Goal: Task Accomplishment & Management: Manage account settings

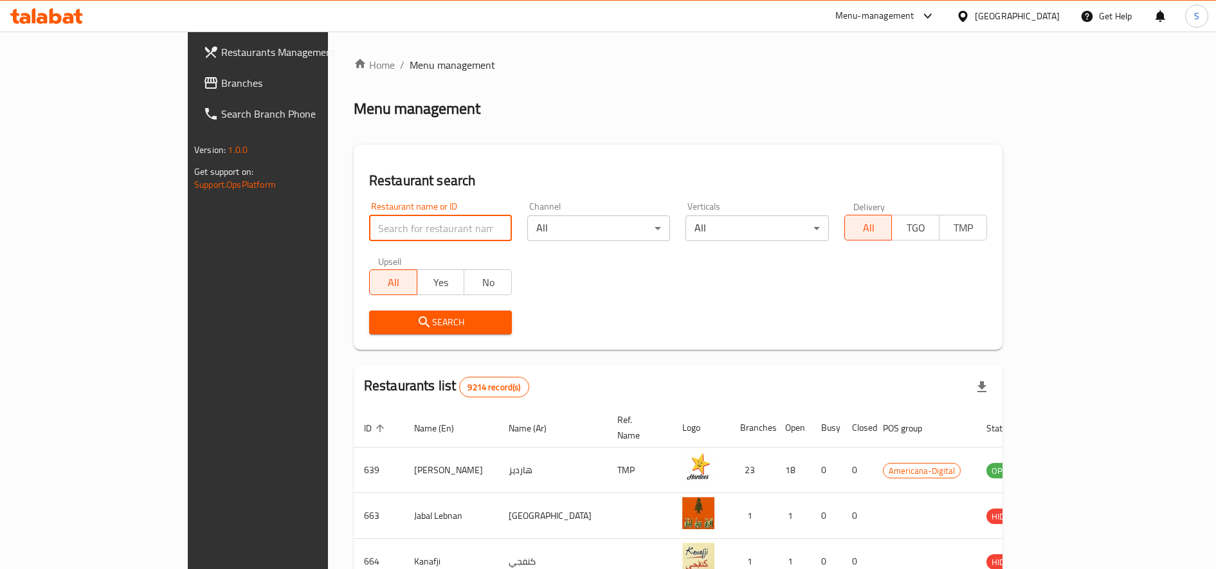
click at [369, 221] on input "search" at bounding box center [440, 228] width 143 height 26
type input "batteel"
click button "Search" at bounding box center [440, 323] width 143 height 24
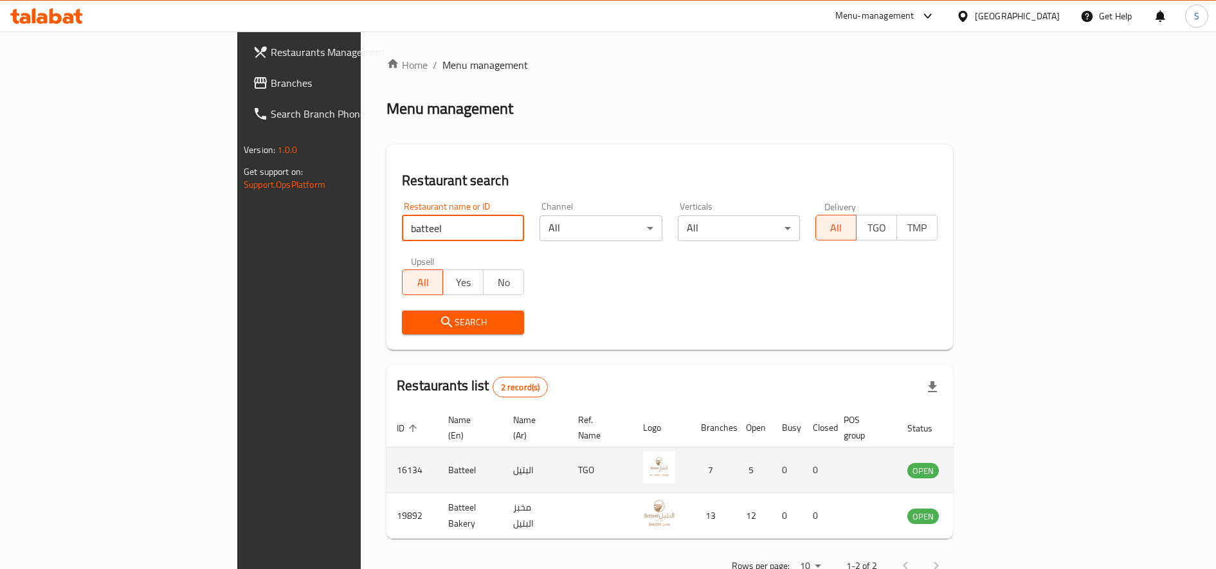
click at [990, 466] on icon "enhanced table" at bounding box center [983, 471] width 14 height 11
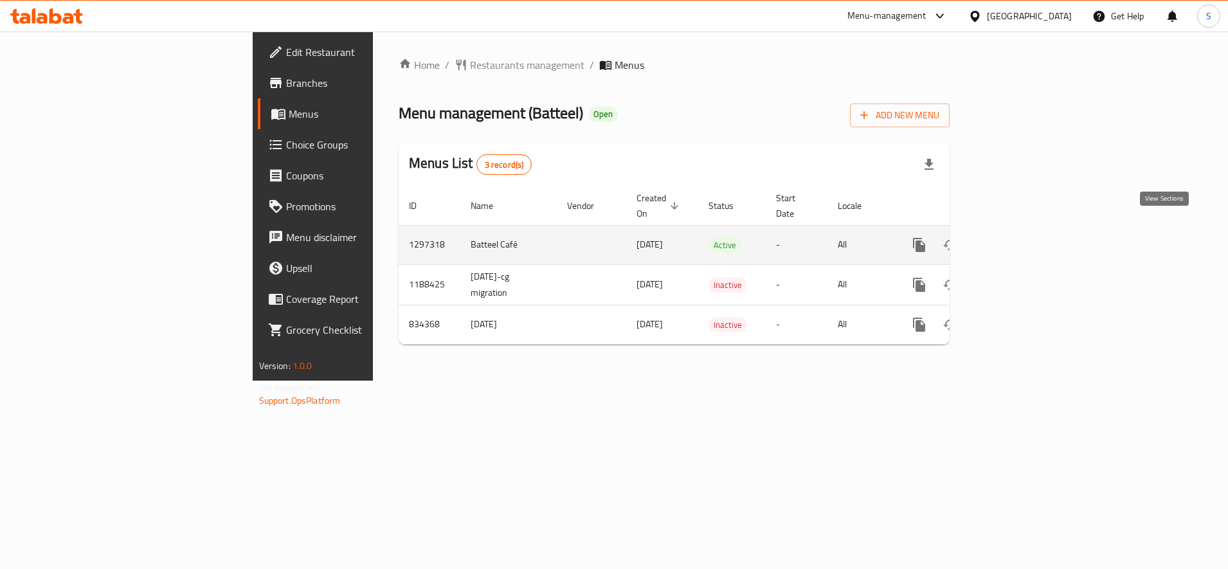
click at [1020, 237] on icon "enhanced table" at bounding box center [1012, 244] width 15 height 15
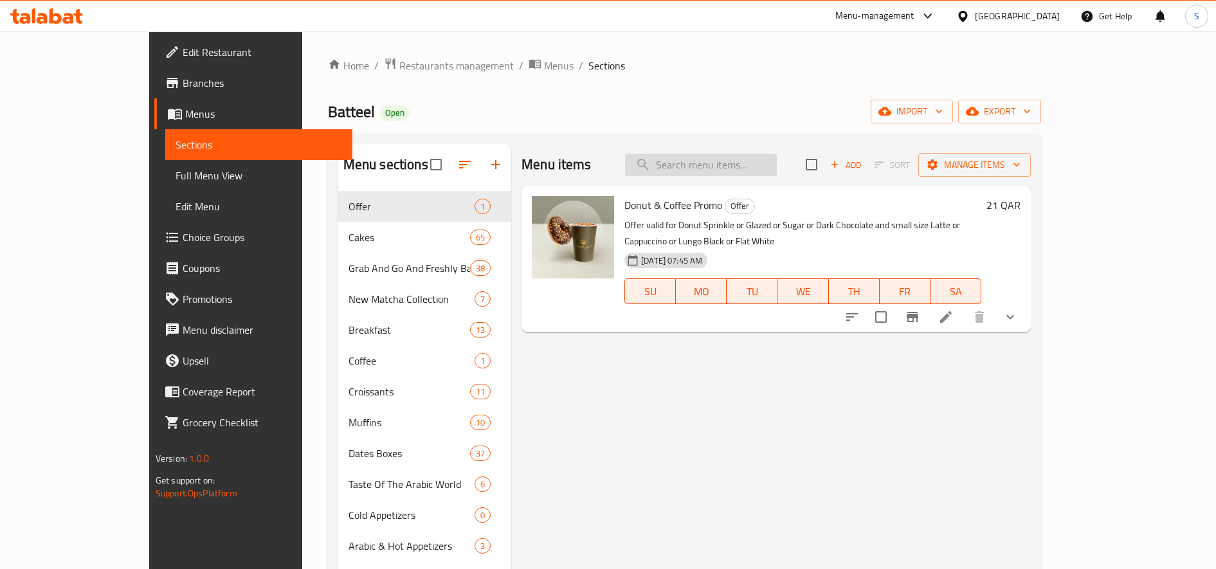
click at [765, 167] on input "search" at bounding box center [701, 165] width 152 height 23
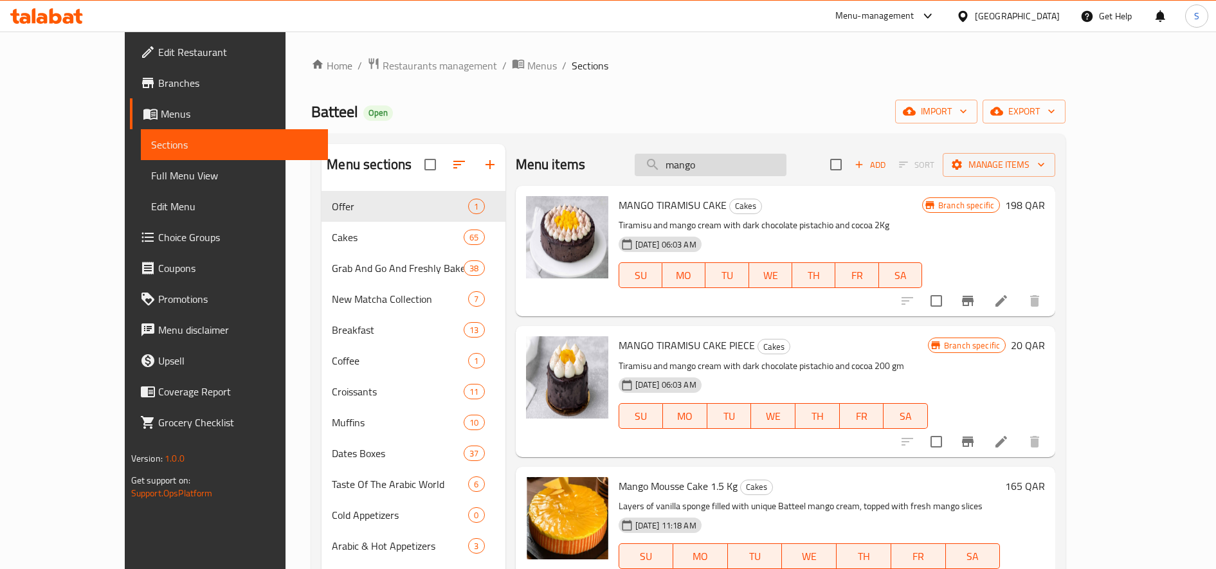
click at [765, 155] on input "mango" at bounding box center [711, 165] width 152 height 23
drag, startPoint x: 772, startPoint y: 161, endPoint x: 530, endPoint y: 152, distance: 242.0
click at [528, 155] on div "Menu items mango Add Sort Manage items" at bounding box center [786, 165] width 540 height 42
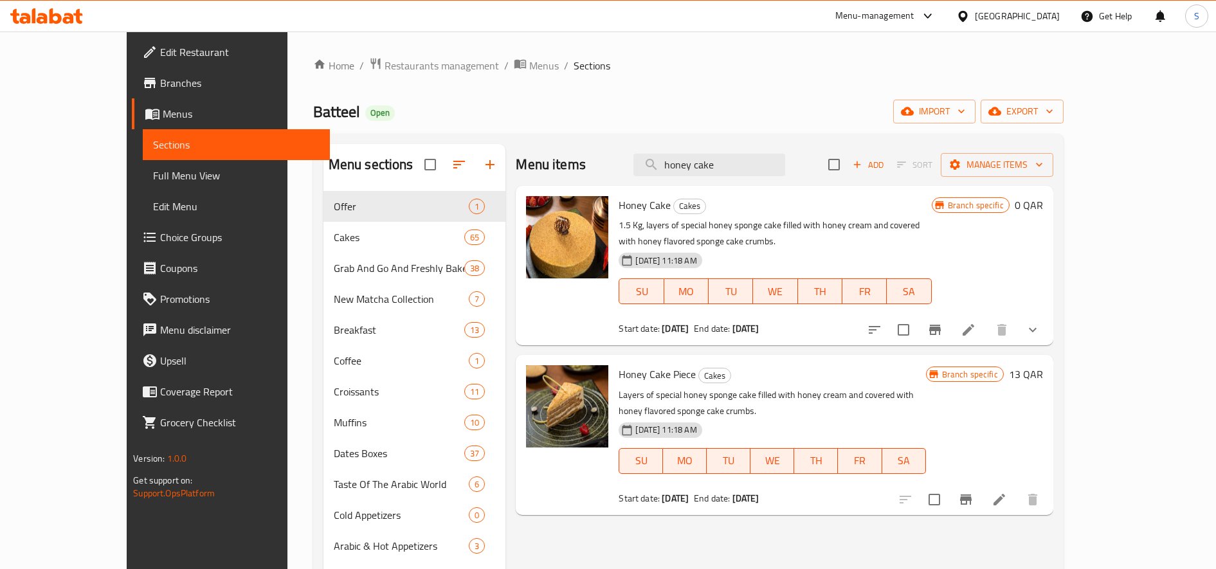
type input "honey cake"
click at [976, 322] on icon at bounding box center [968, 329] width 15 height 15
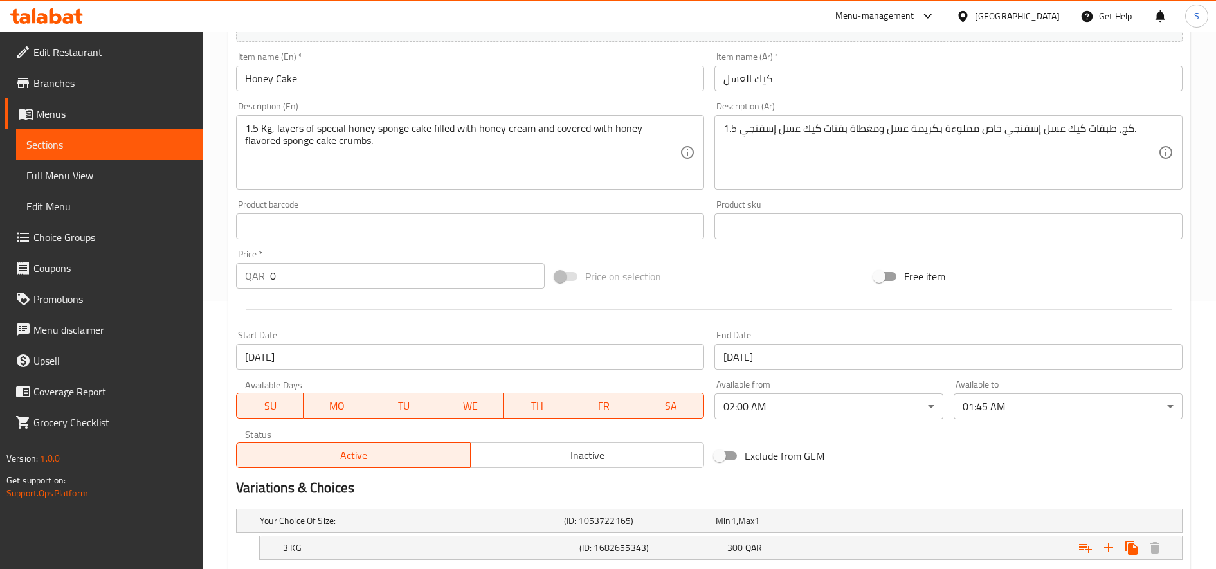
scroll to position [424, 0]
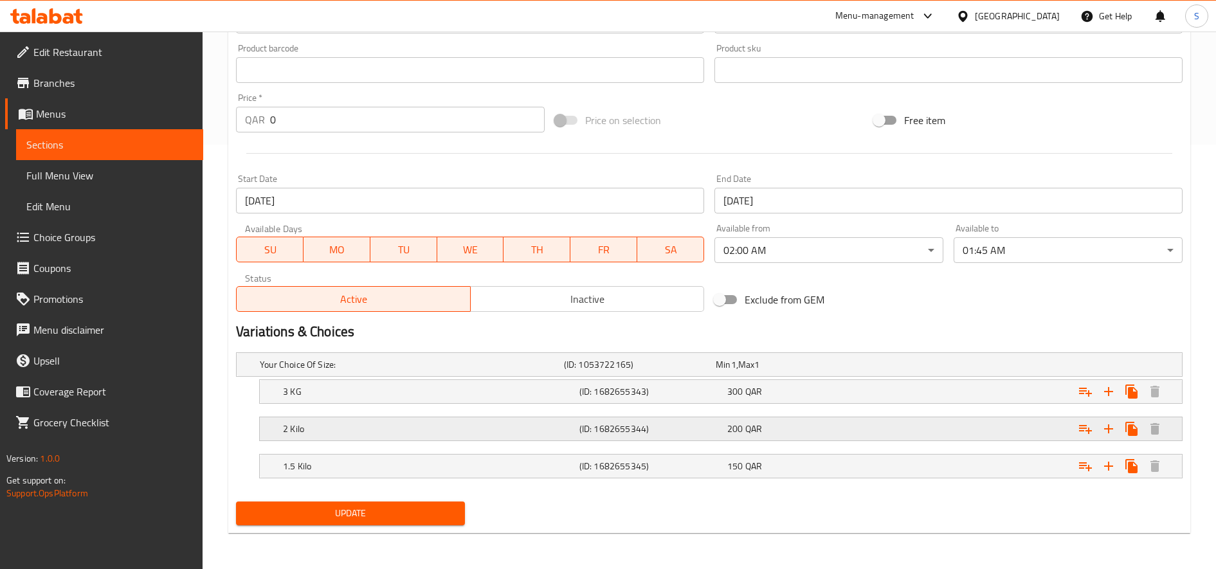
click at [599, 435] on h5 "(ID: 1682655344)" at bounding box center [650, 429] width 143 height 13
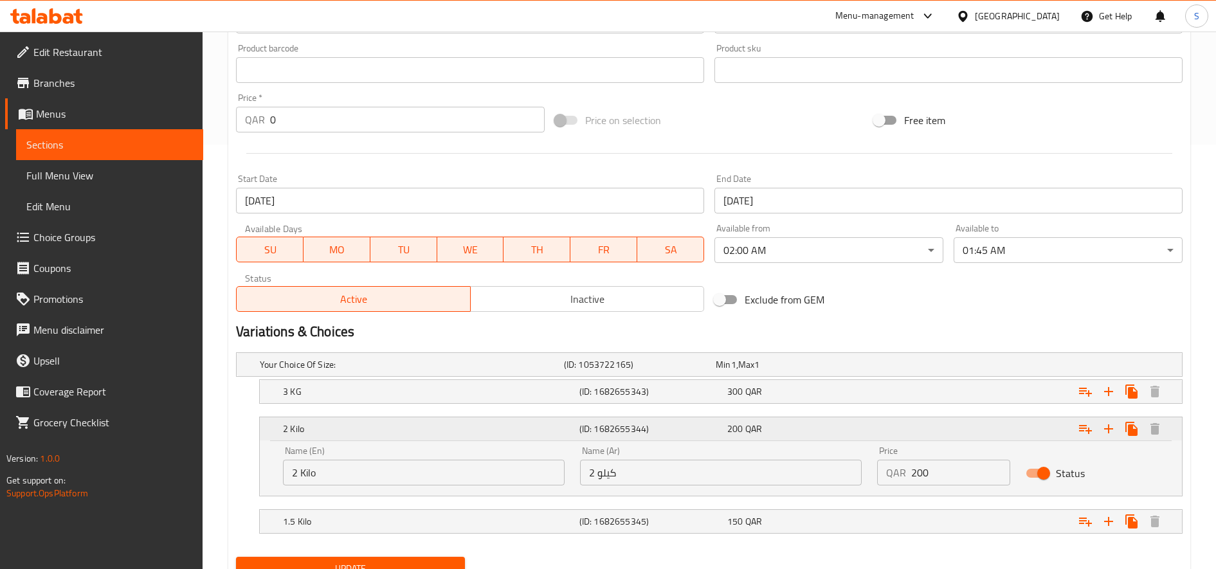
drag, startPoint x: 952, startPoint y: 475, endPoint x: 746, endPoint y: 423, distance: 212.5
click at [746, 423] on div "2 Kilo (ID: 1682655344) 200 QAR Name (En) 2 Kilo Name (En) Name (Ar) 2 كيلو Nam…" at bounding box center [721, 456] width 922 height 78
type input "220"
click at [904, 275] on div "Change Image Size: 1200 x 800 px / Image formats: jpg, png / 5MB Max. Item name…" at bounding box center [709, 30] width 957 height 573
click at [438, 560] on button "Update" at bounding box center [350, 569] width 229 height 24
